Goal: Task Accomplishment & Management: Use online tool/utility

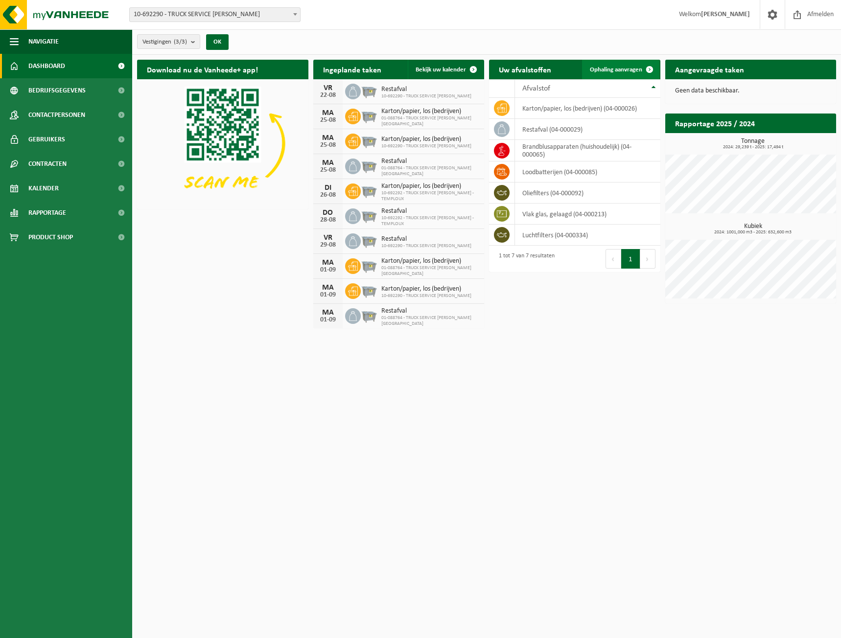
click at [629, 70] on span "Ophaling aanvragen" at bounding box center [616, 70] width 52 height 6
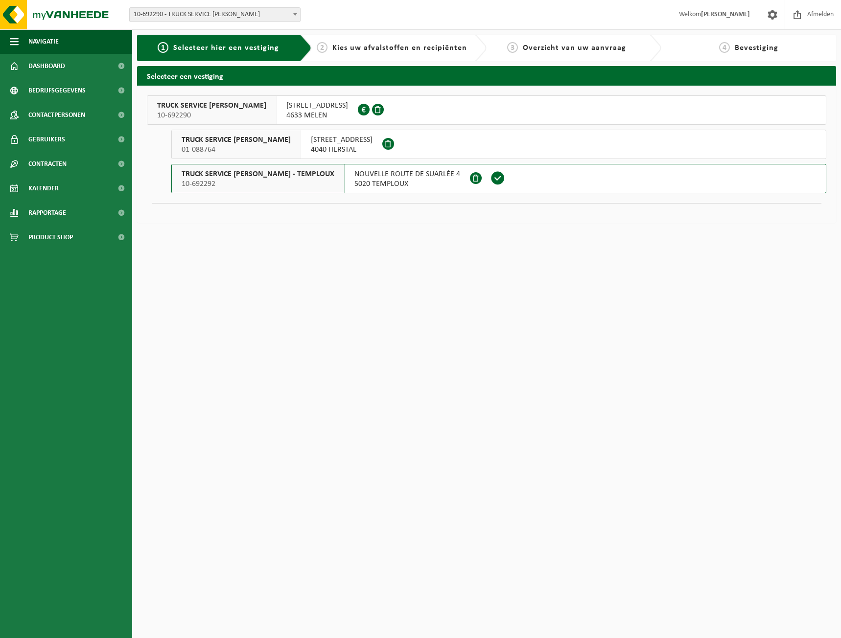
click at [384, 177] on span "NOUVELLE ROUTE DE SUARLÉE 4" at bounding box center [407, 174] width 106 height 10
